Goal: Task Accomplishment & Management: Use online tool/utility

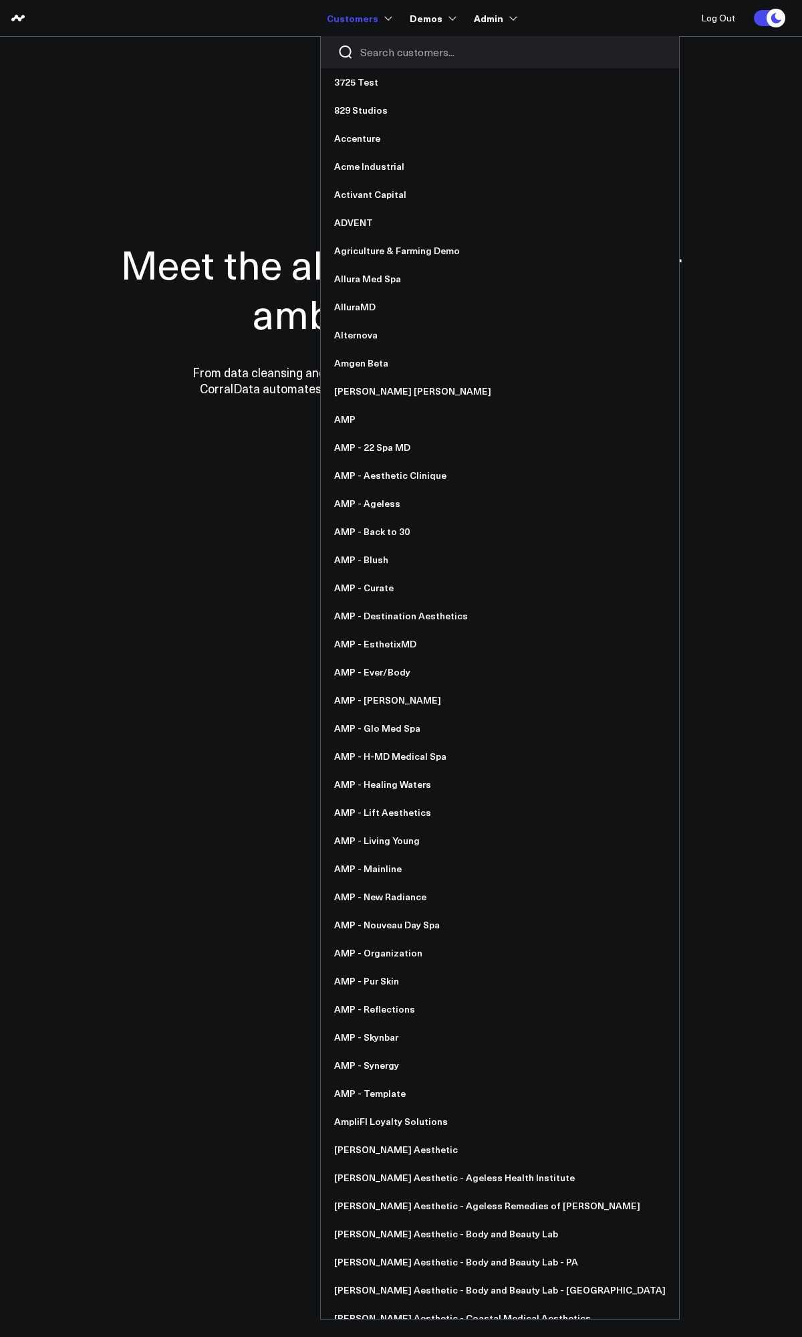
click at [390, 53] on input "Search customers input" at bounding box center [511, 52] width 302 height 15
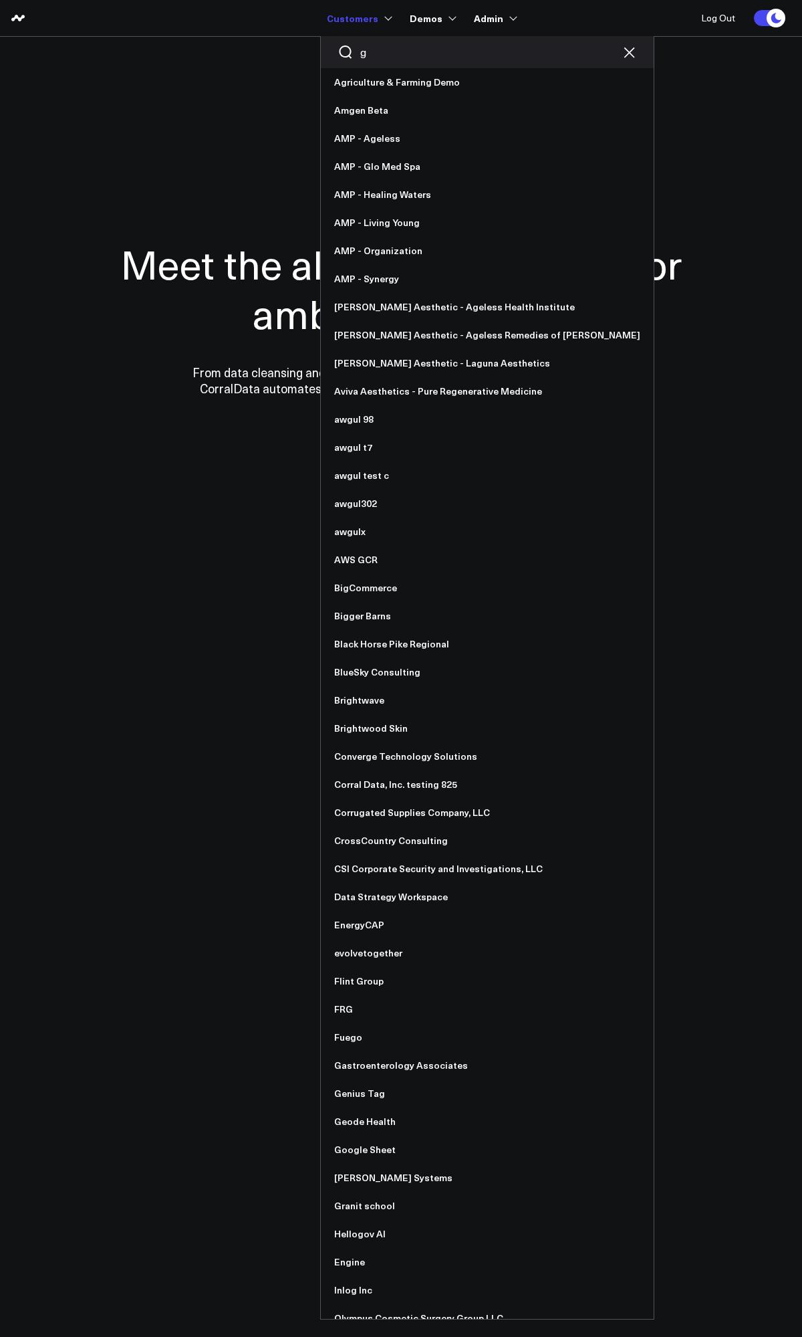
type input "ga"
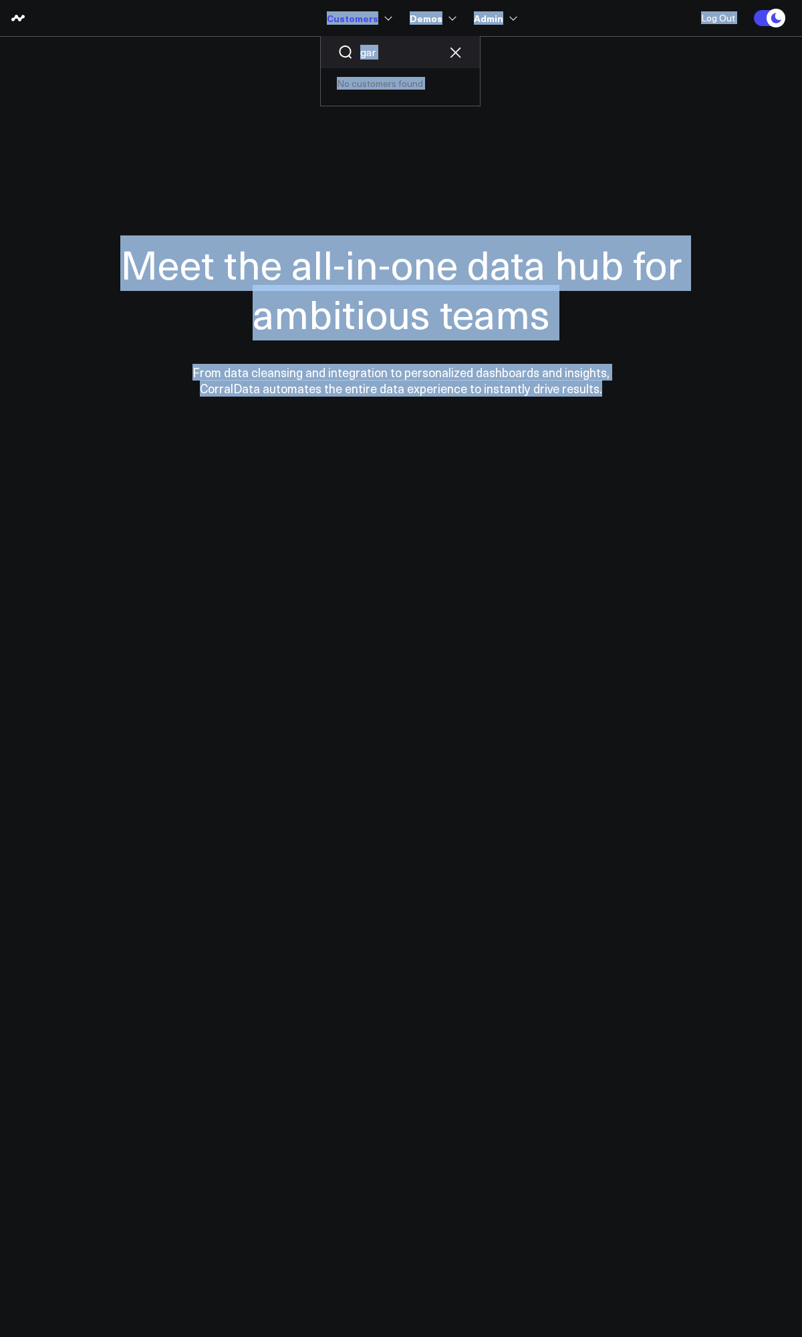
click at [390, 53] on input "gar" at bounding box center [400, 52] width 80 height 15
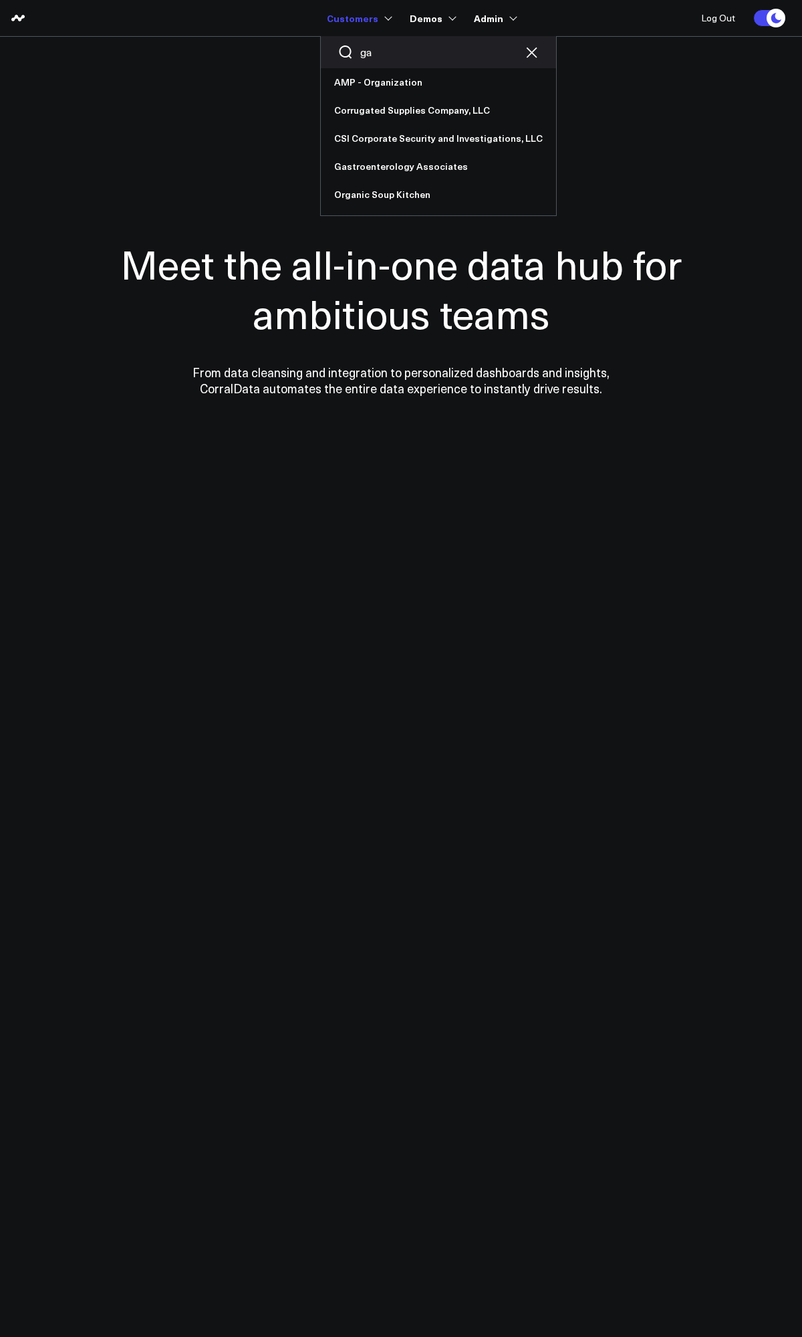
click at [390, 53] on input "ga" at bounding box center [438, 52] width 156 height 15
type input "g"
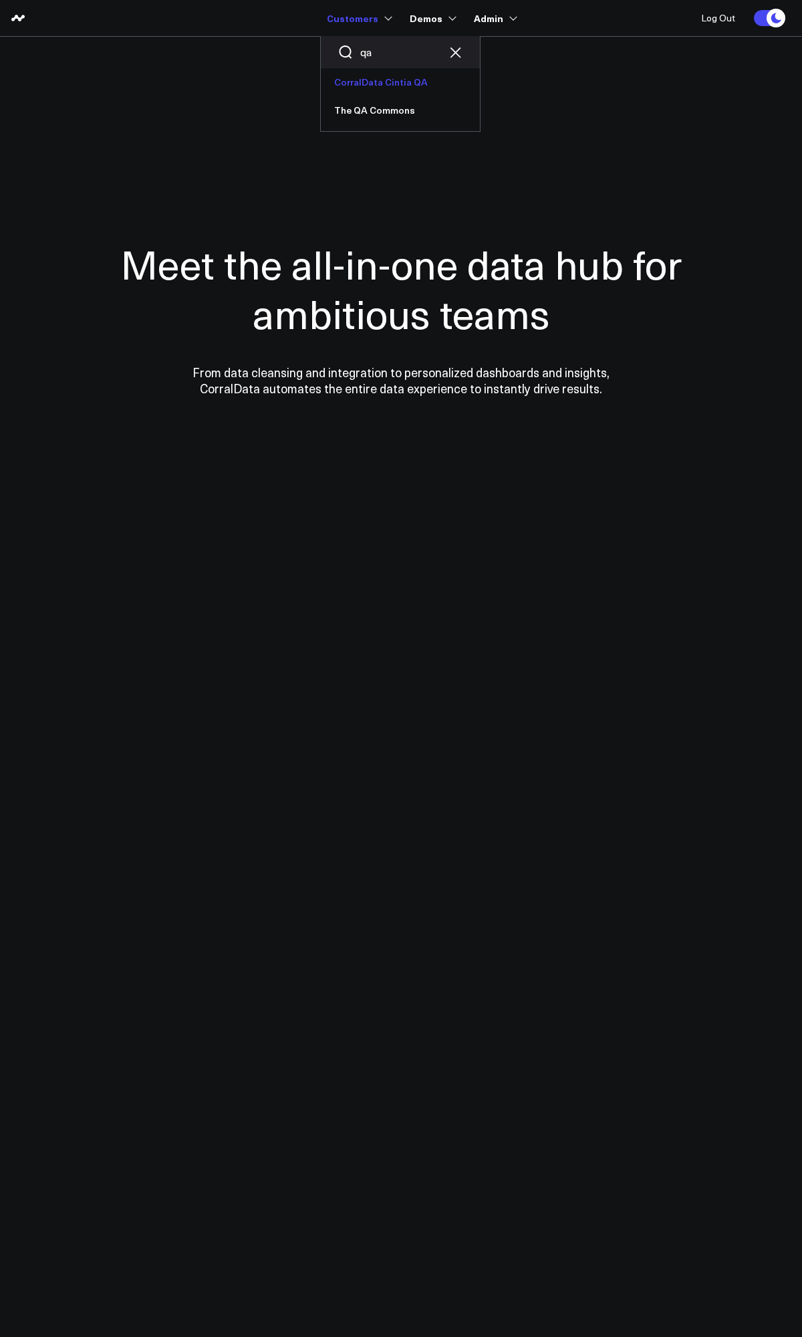
type input "qa"
click at [402, 82] on link "CorralData Cintia QA" at bounding box center [400, 82] width 159 height 28
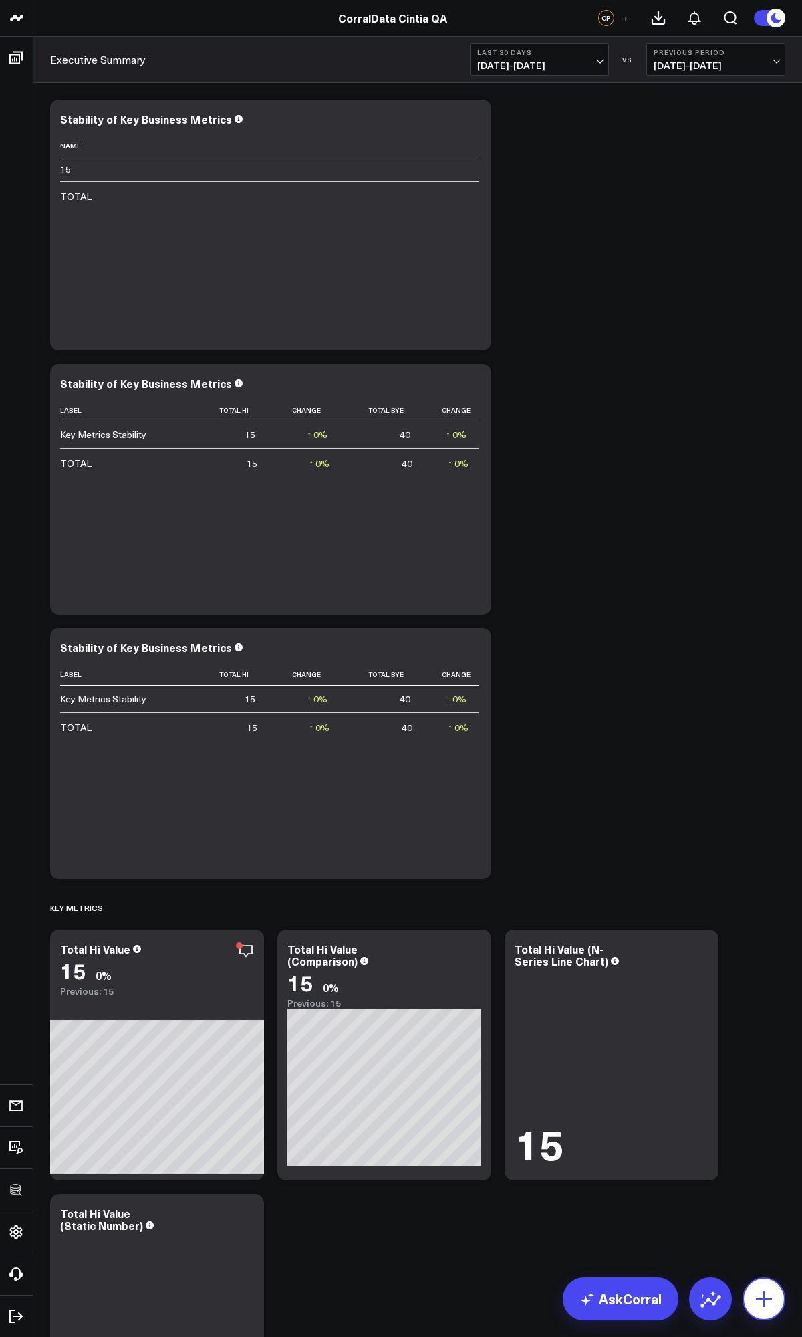
click at [757, 1302] on icon at bounding box center [764, 1298] width 21 height 21
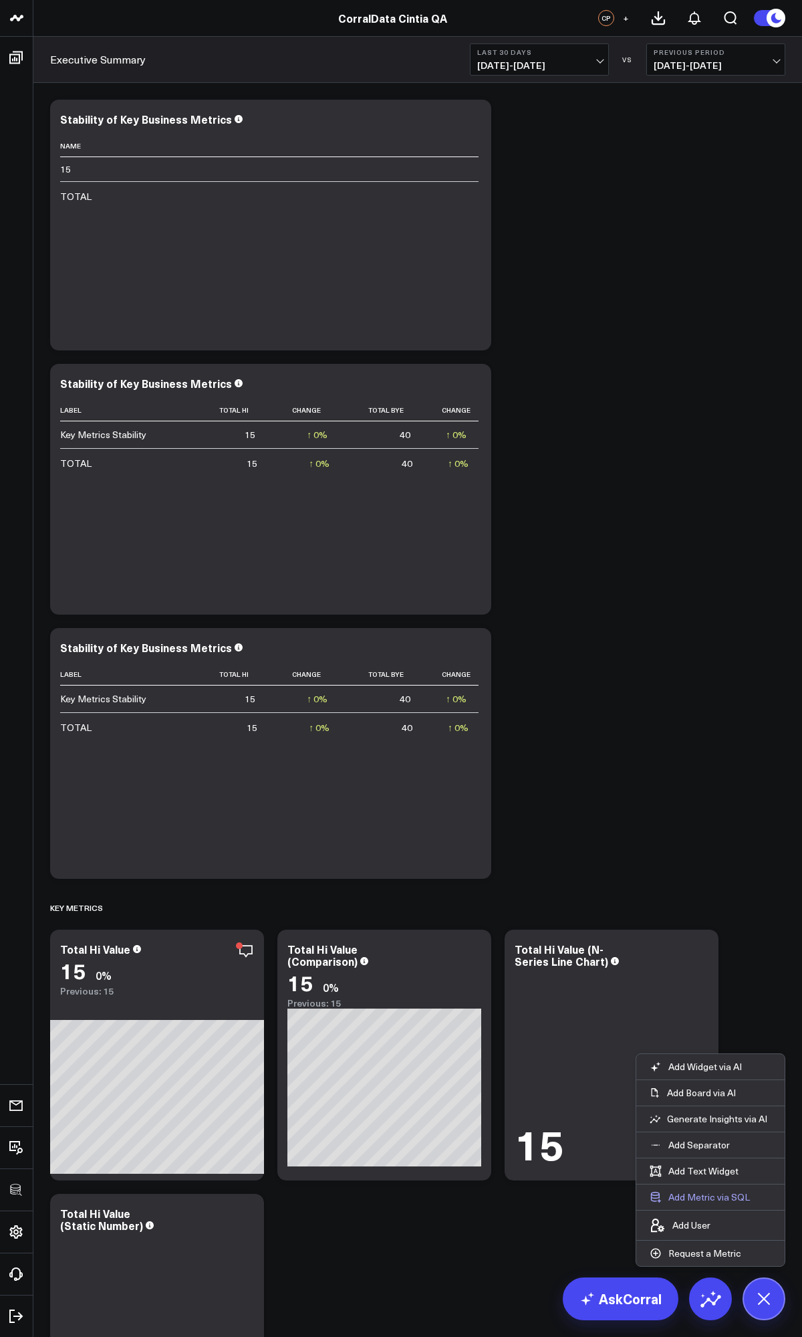
click at [721, 1203] on button "Add Metric via SQL" at bounding box center [700, 1196] width 127 height 25
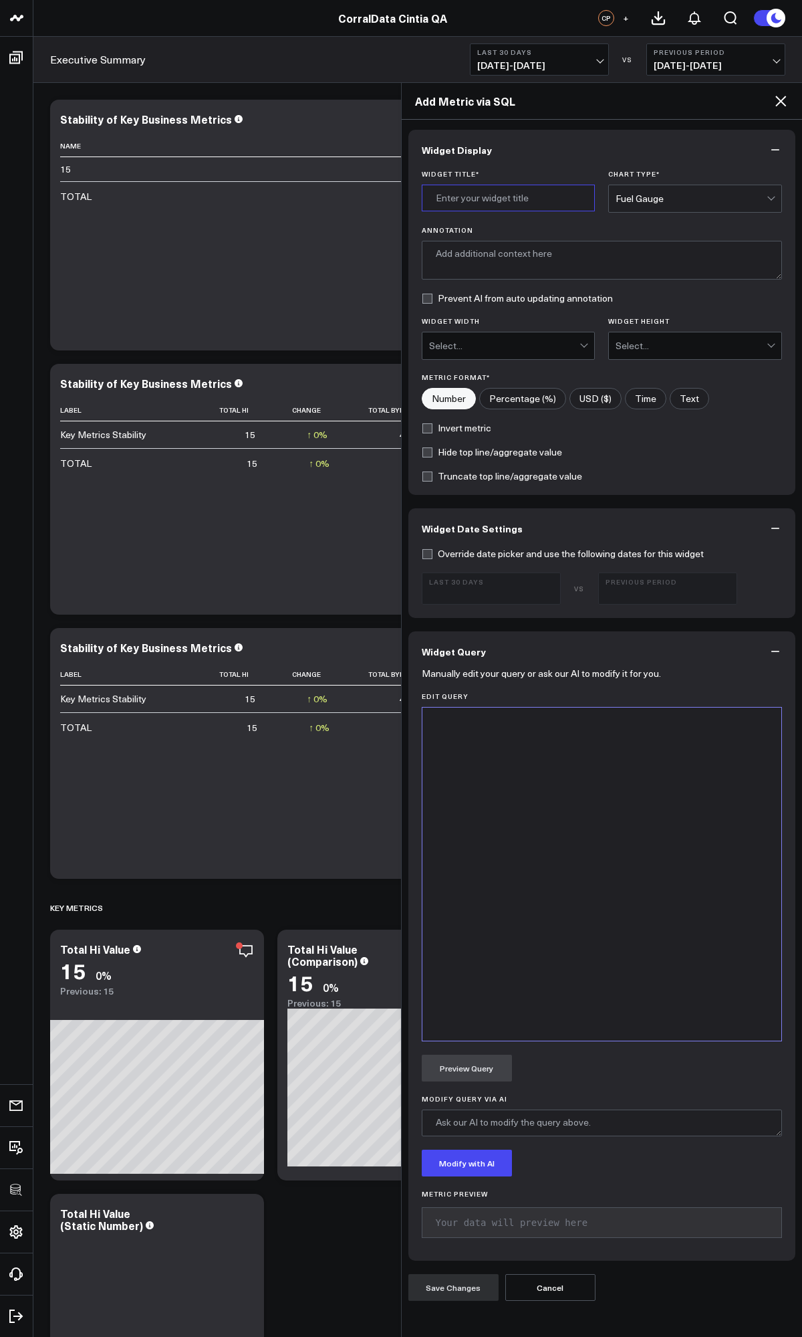
click at [501, 201] on input "Widget Title *" at bounding box center [509, 198] width 174 height 27
type input "test"
click at [523, 759] on div at bounding box center [602, 874] width 346 height 320
click at [491, 1072] on button "Preview Query" at bounding box center [467, 1067] width 90 height 27
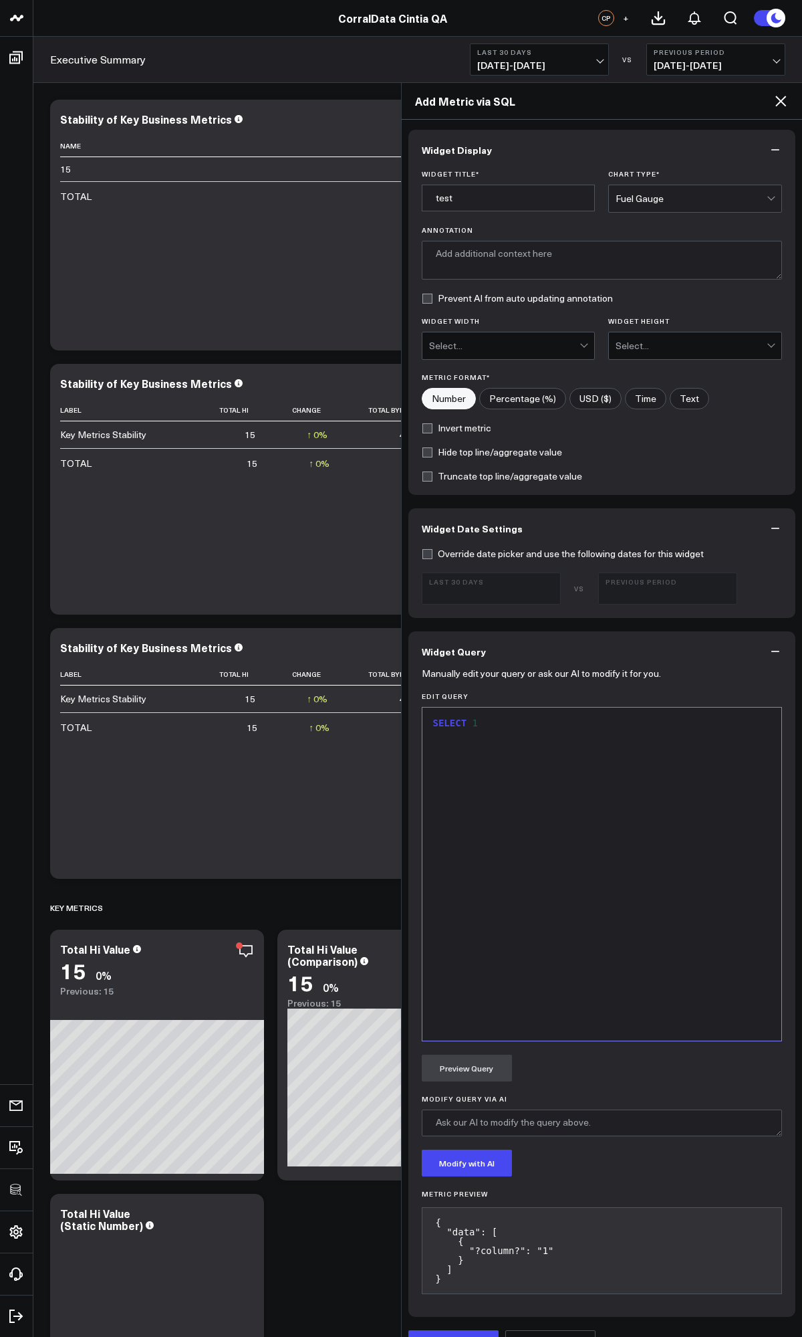
scroll to position [24, 0]
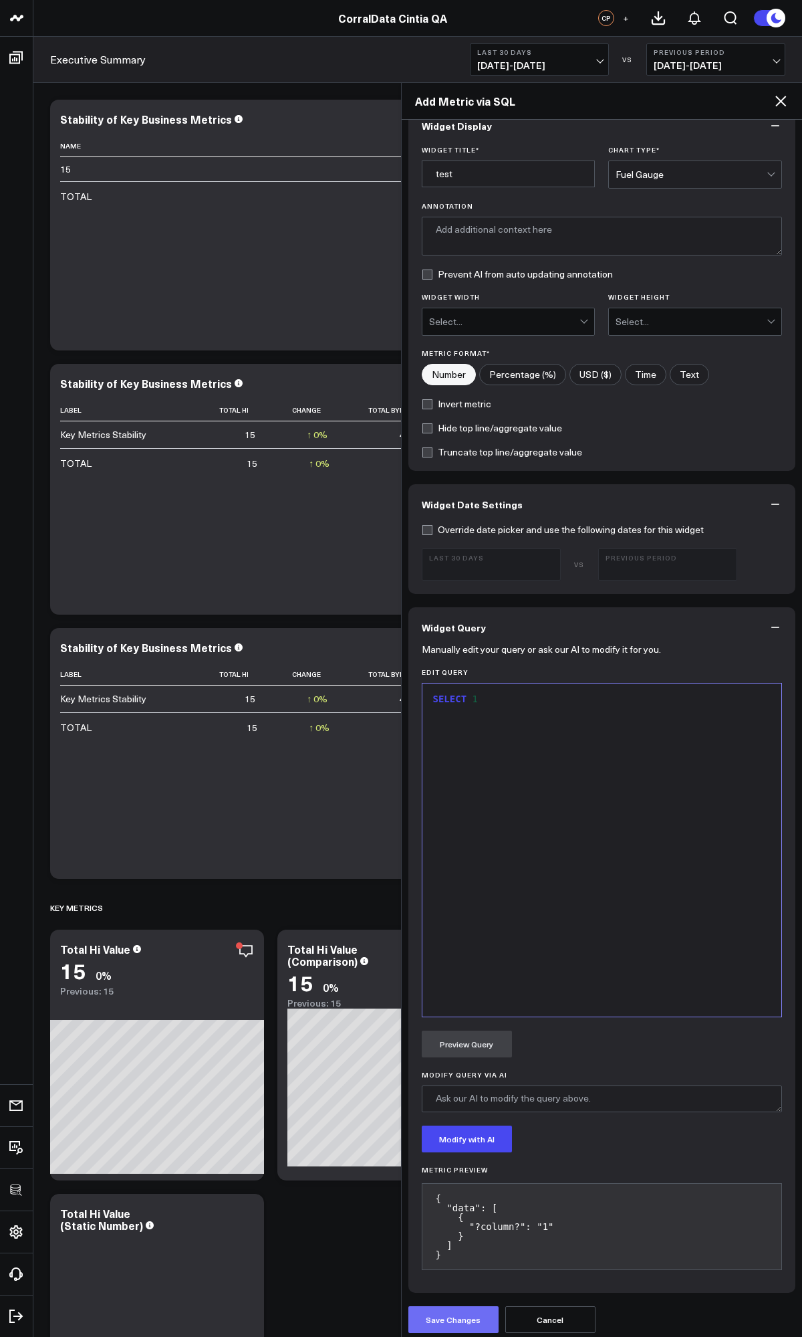
click at [451, 1322] on button "Save Changes" at bounding box center [454, 1319] width 90 height 27
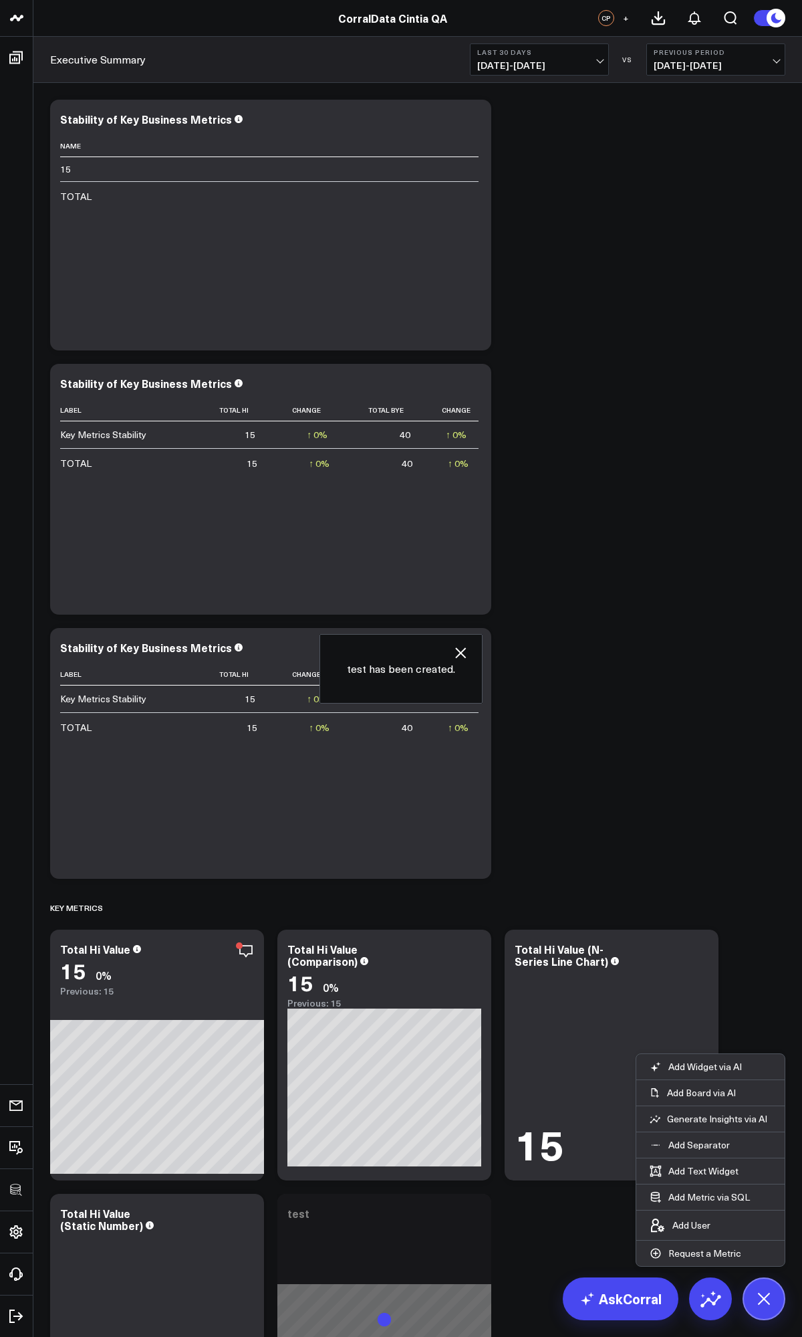
scroll to position [194, 0]
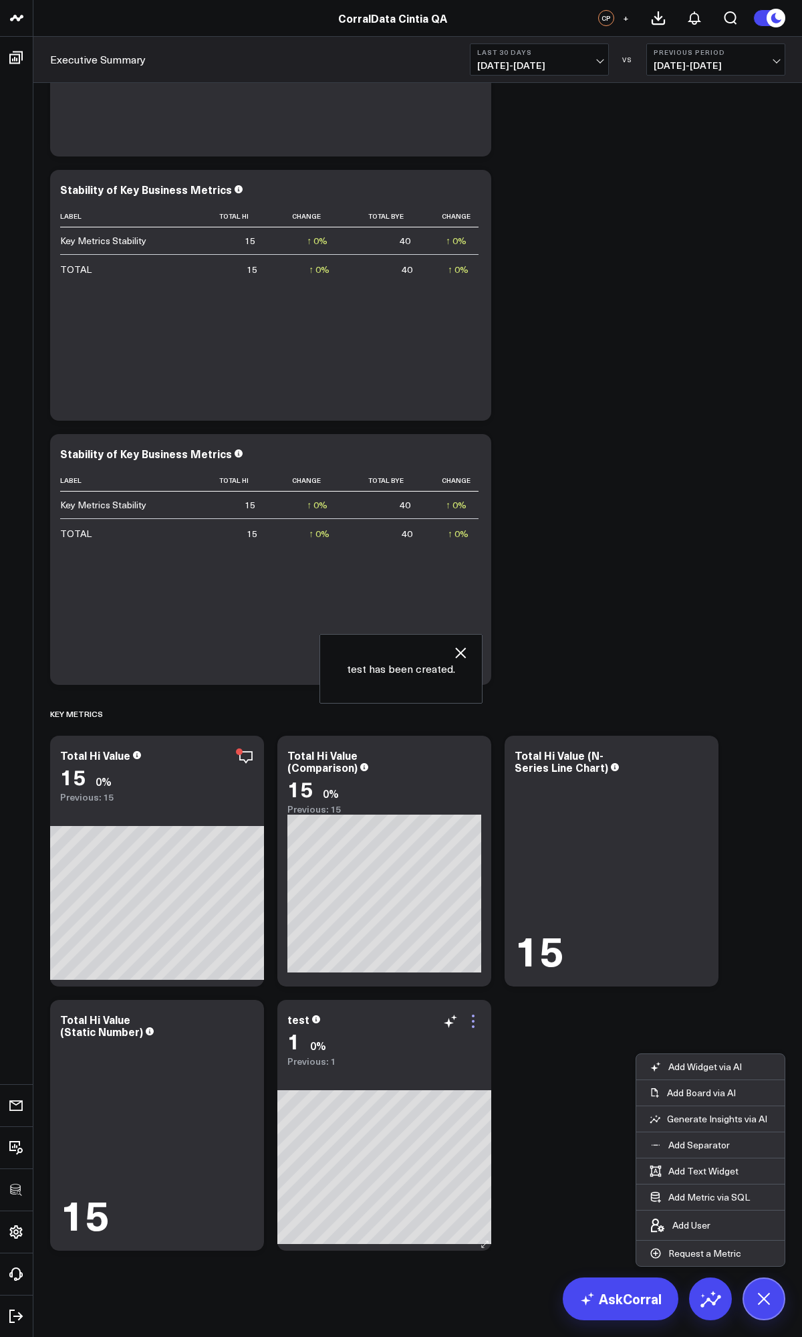
click at [475, 1013] on icon at bounding box center [473, 1021] width 16 height 16
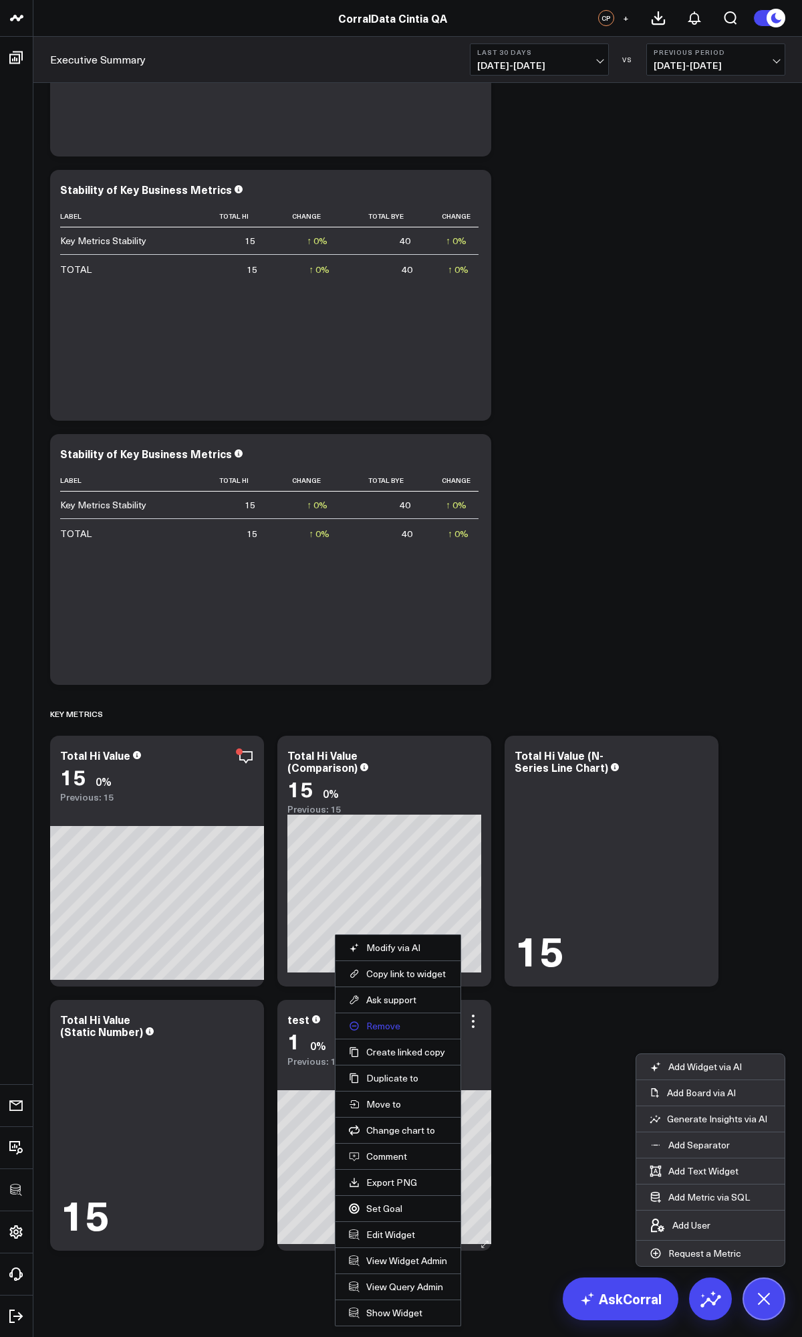
click at [397, 1026] on button "Remove" at bounding box center [398, 1026] width 98 height 12
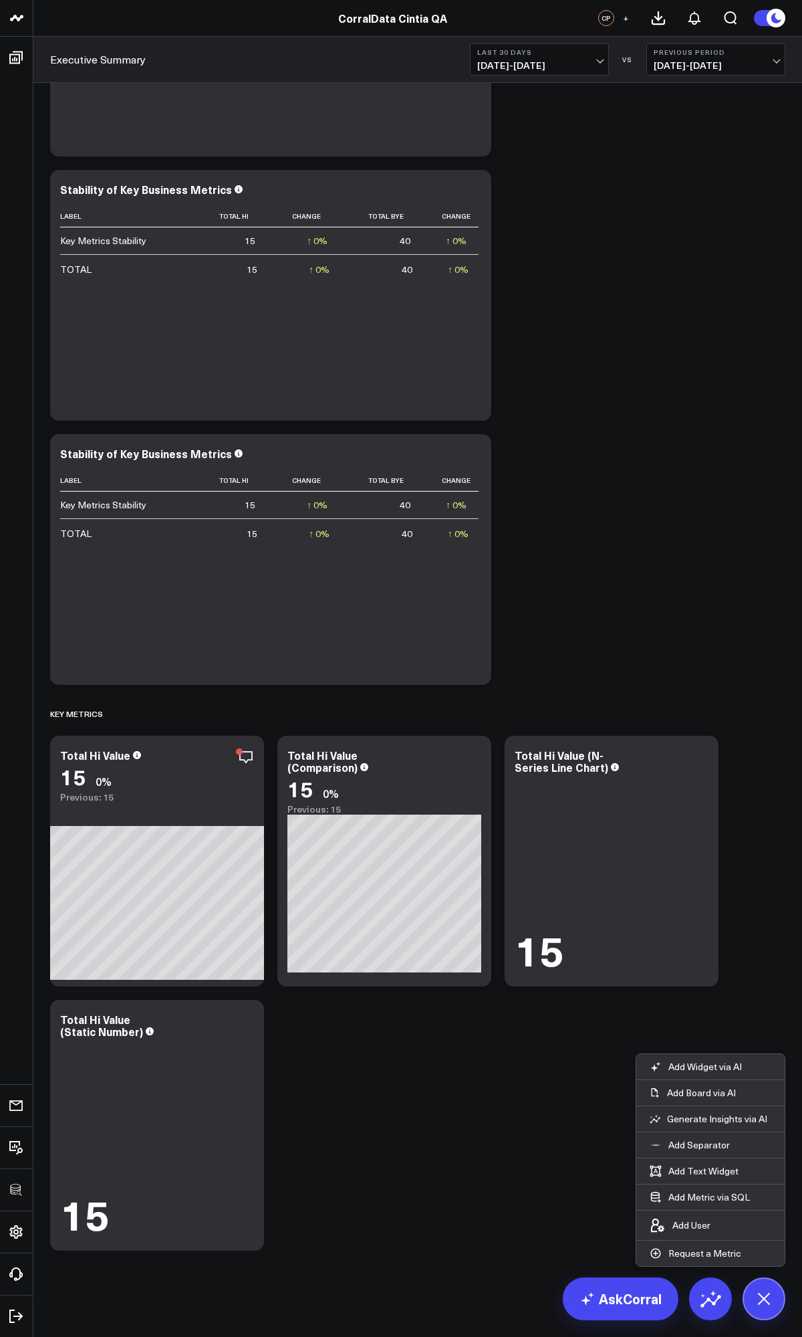
click at [554, 429] on div "Modify via AI Copy link to widget Ask support Remove Create linked copy Executi…" at bounding box center [417, 578] width 749 height 1358
